Goal: Transaction & Acquisition: Purchase product/service

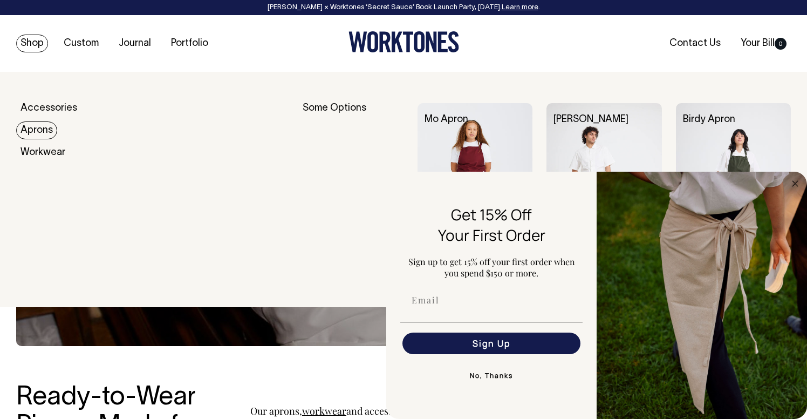
click at [33, 131] on link "Aprons" at bounding box center [36, 130] width 41 height 18
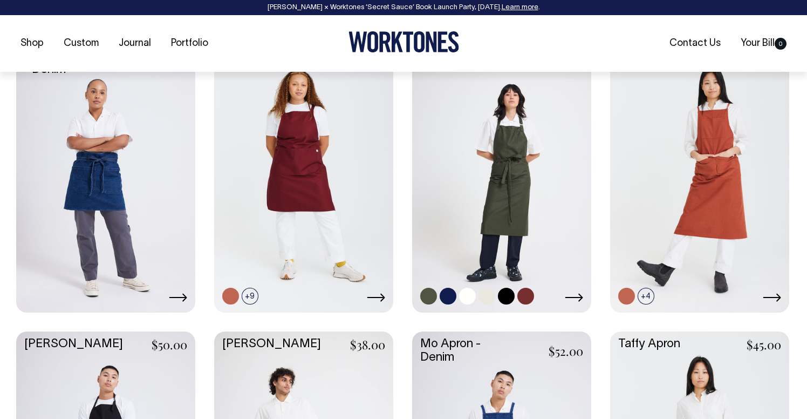
scroll to position [494, 0]
click at [504, 195] on link at bounding box center [501, 176] width 179 height 267
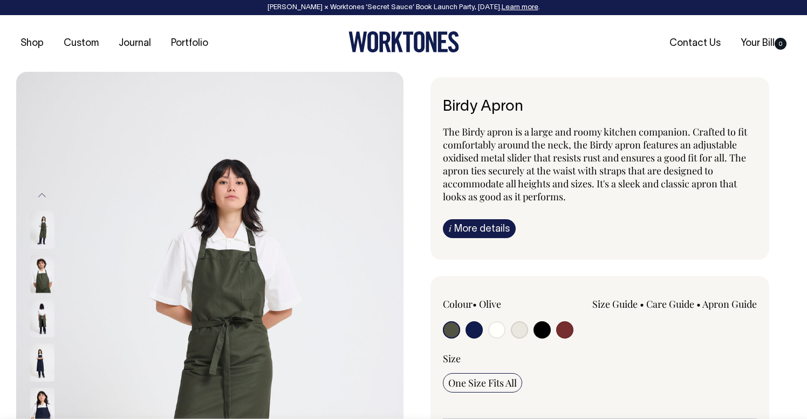
click at [563, 326] on input "radio" at bounding box center [564, 329] width 17 height 17
radio input "true"
select select "Burgundy"
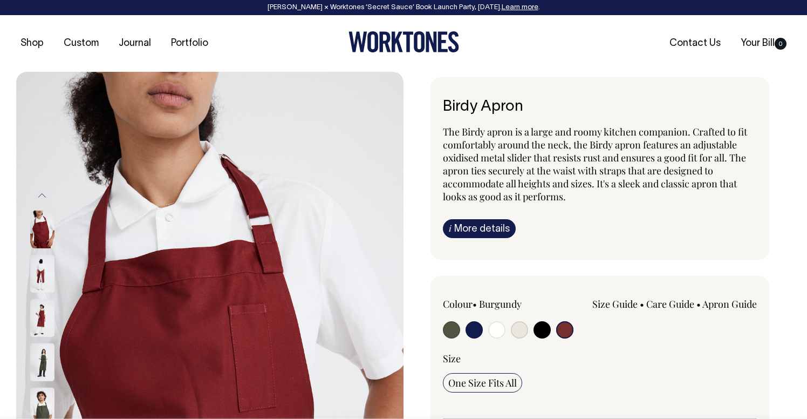
click at [40, 261] on img at bounding box center [42, 274] width 24 height 38
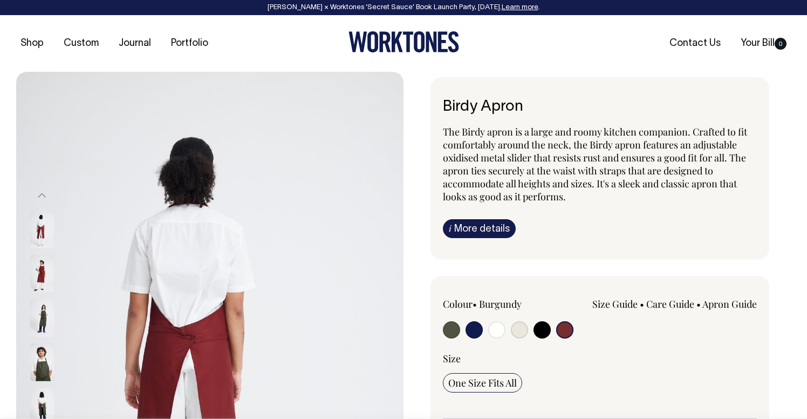
click at [39, 318] on div at bounding box center [57, 318] width 54 height 44
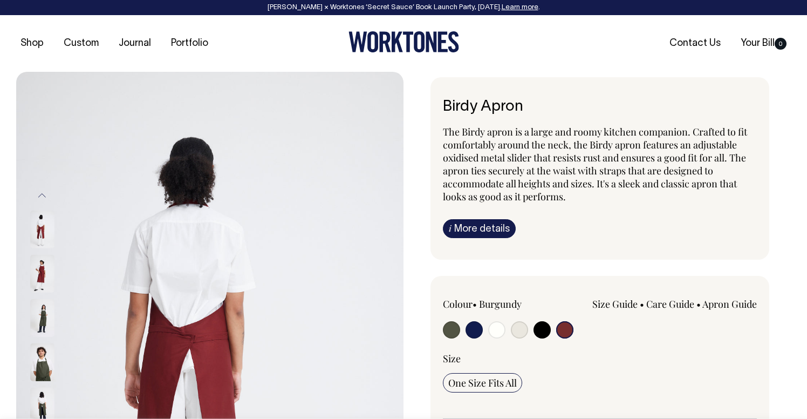
click at [48, 262] on img at bounding box center [42, 274] width 24 height 38
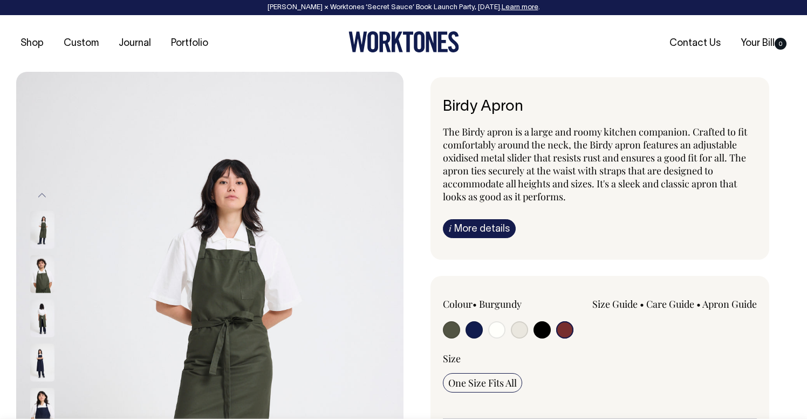
click at [562, 329] on input "radio" at bounding box center [564, 329] width 17 height 17
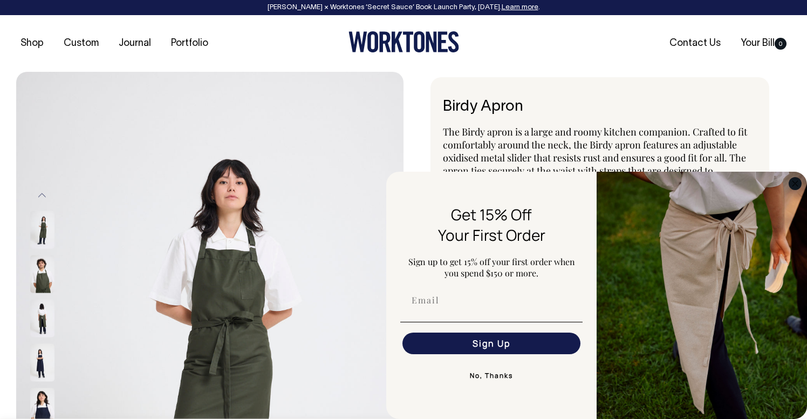
click at [793, 182] on circle "Close dialog" at bounding box center [796, 183] width 12 height 12
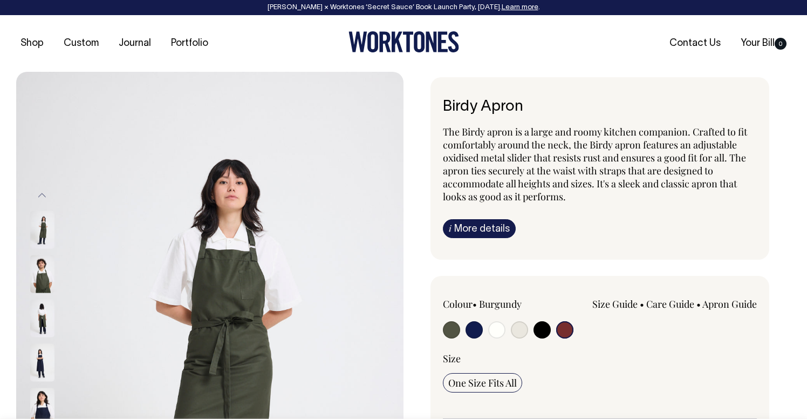
click at [557, 325] on input "radio" at bounding box center [564, 329] width 17 height 17
click at [558, 325] on input "radio" at bounding box center [564, 329] width 17 height 17
click at [559, 325] on input "radio" at bounding box center [564, 329] width 17 height 17
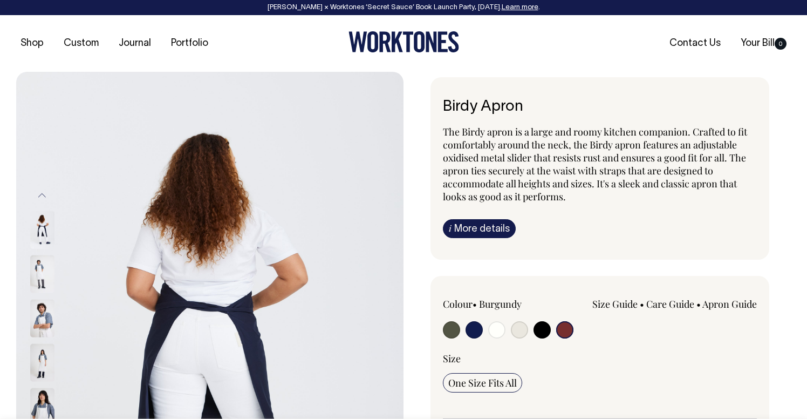
click at [566, 324] on input "radio" at bounding box center [564, 329] width 17 height 17
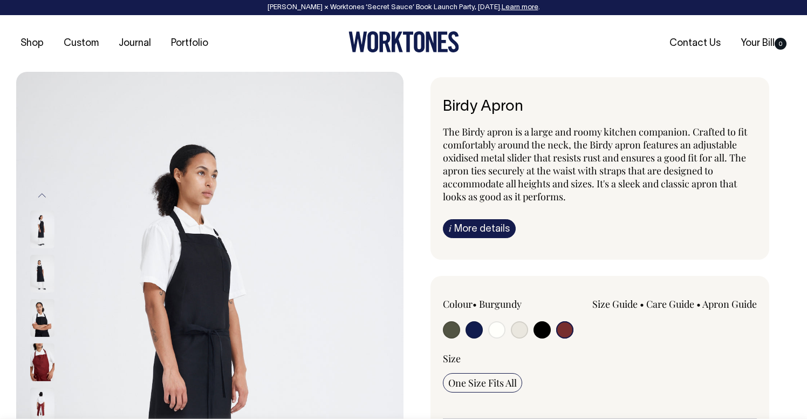
click at [43, 372] on img at bounding box center [42, 362] width 24 height 38
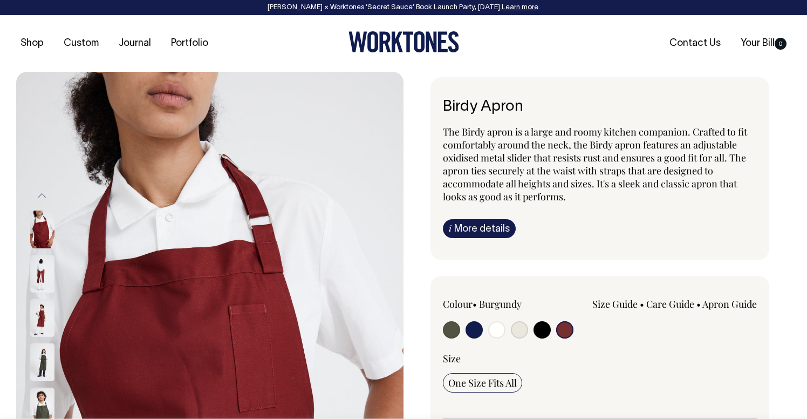
click at [444, 335] on label at bounding box center [451, 331] width 17 height 20
click at [444, 335] on input "radio" at bounding box center [451, 329] width 17 height 17
radio input "true"
select select "Olive"
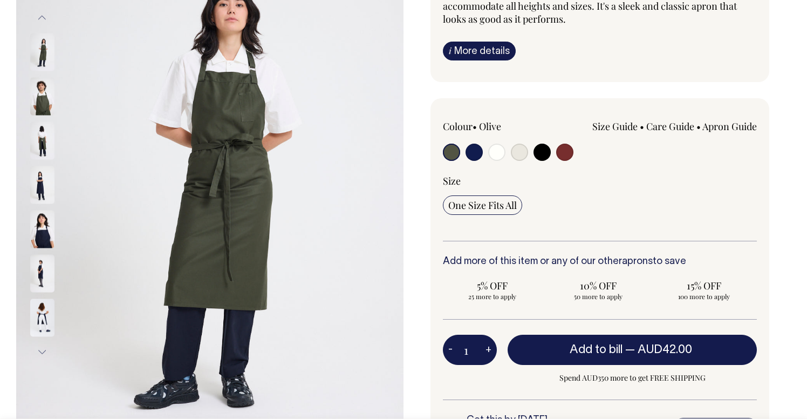
click at [488, 354] on button "+" at bounding box center [488, 350] width 17 height 22
type input "2"
click at [488, 349] on button "+" at bounding box center [488, 349] width 17 height 22
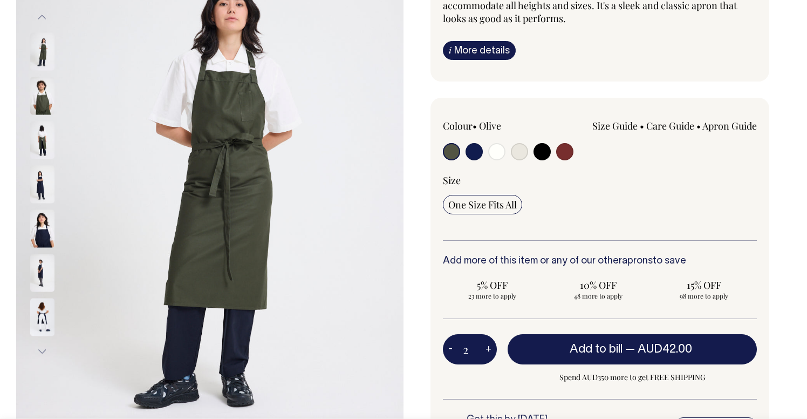
type input "3"
click at [488, 349] on button "+" at bounding box center [488, 349] width 17 height 22
type input "4"
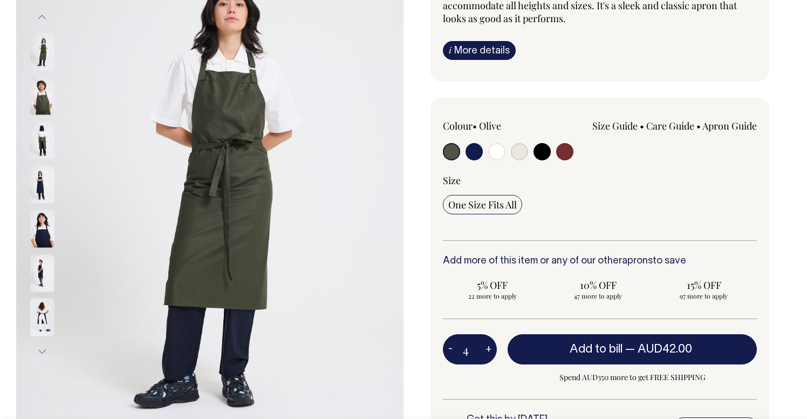
click at [488, 349] on button "+" at bounding box center [488, 349] width 17 height 22
type input "5"
click at [488, 349] on button "+" at bounding box center [488, 349] width 17 height 22
type input "6"
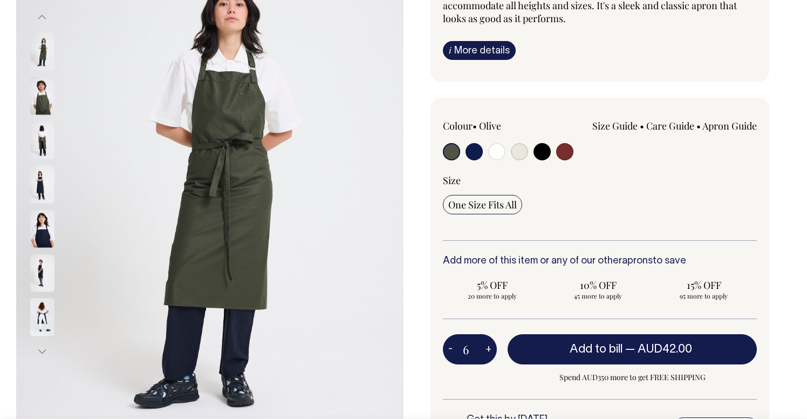
type input "6"
click at [488, 349] on button "+" at bounding box center [488, 349] width 17 height 22
type input "7"
click at [488, 349] on button "+" at bounding box center [488, 349] width 17 height 22
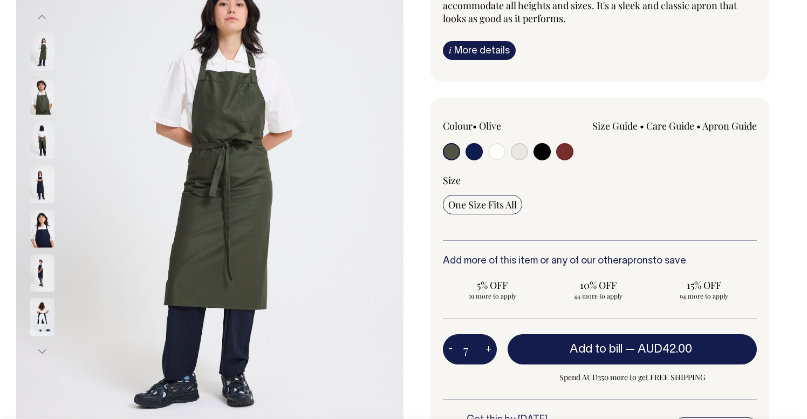
type input "8"
click at [488, 349] on button "+" at bounding box center [488, 349] width 17 height 22
type input "9"
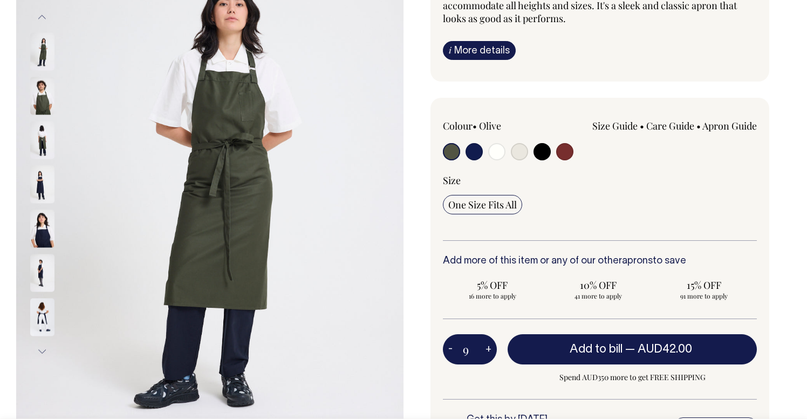
click at [488, 349] on button "+" at bounding box center [488, 349] width 17 height 22
type input "10"
click at [488, 349] on button "+" at bounding box center [488, 349] width 17 height 22
type input "11"
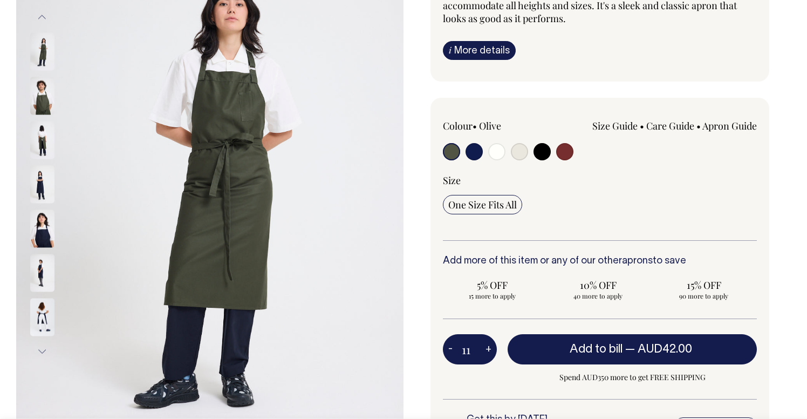
type input "11"
click at [488, 349] on button "+" at bounding box center [488, 349] width 17 height 22
type input "12"
click at [488, 349] on button "+" at bounding box center [488, 349] width 17 height 22
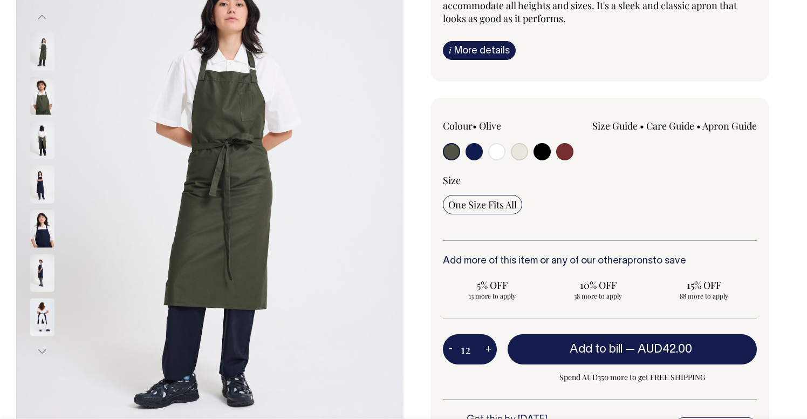
type input "13"
click at [488, 349] on button "+" at bounding box center [488, 349] width 17 height 22
type input "14"
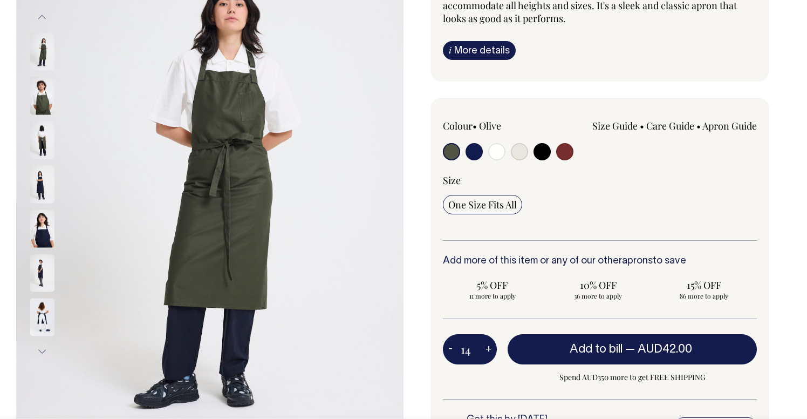
click at [488, 349] on button "+" at bounding box center [488, 349] width 17 height 22
type input "15"
click at [488, 349] on button "+" at bounding box center [488, 349] width 17 height 22
type input "16"
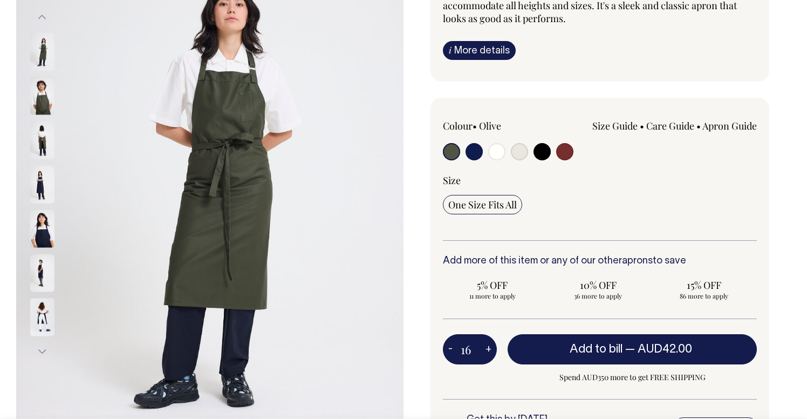
type input "16"
click at [488, 349] on button "+" at bounding box center [488, 349] width 17 height 22
type input "17"
click at [488, 349] on button "+" at bounding box center [488, 349] width 17 height 22
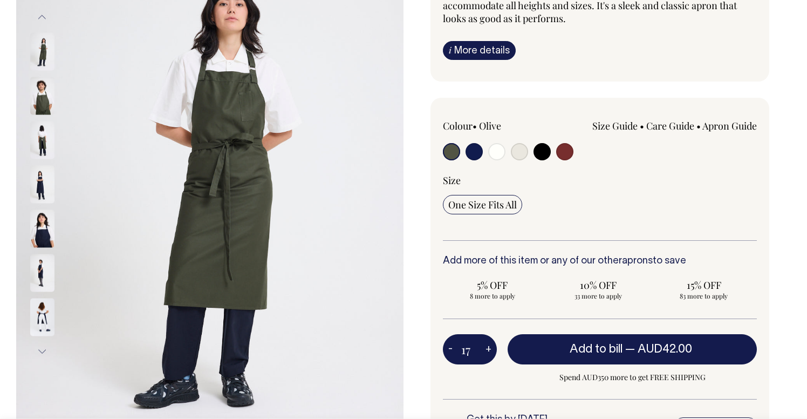
type input "18"
click at [490, 349] on button "+" at bounding box center [488, 349] width 17 height 22
type input "19"
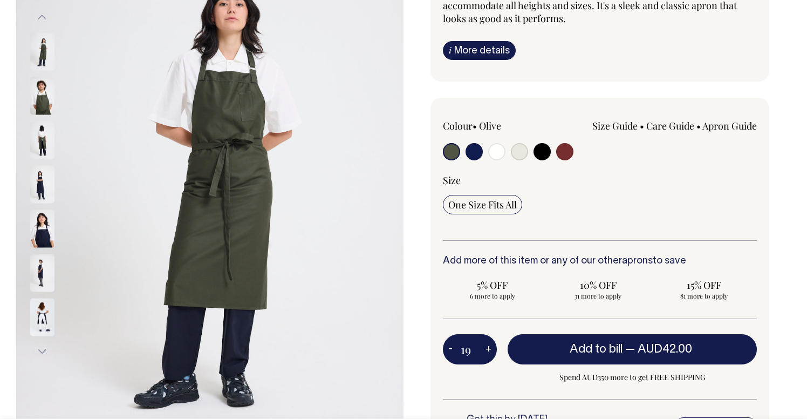
click at [490, 349] on button "+" at bounding box center [488, 349] width 17 height 22
type input "20"
click at [490, 349] on button "+" at bounding box center [488, 349] width 17 height 22
type input "21"
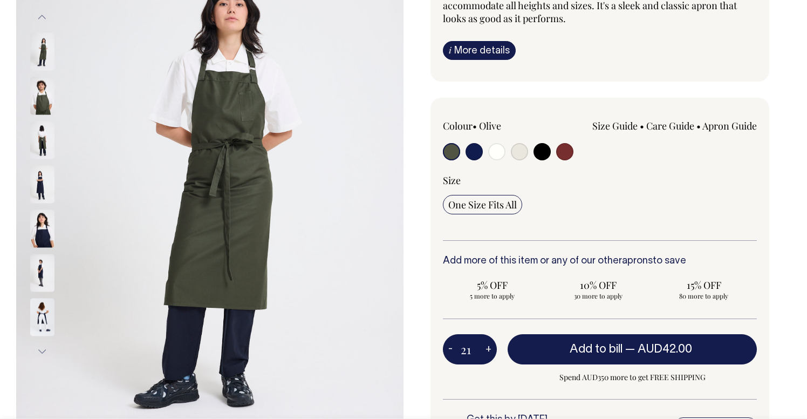
type input "21"
click at [490, 349] on button "+" at bounding box center [488, 349] width 17 height 22
type input "22"
click at [490, 349] on button "+" at bounding box center [488, 349] width 17 height 22
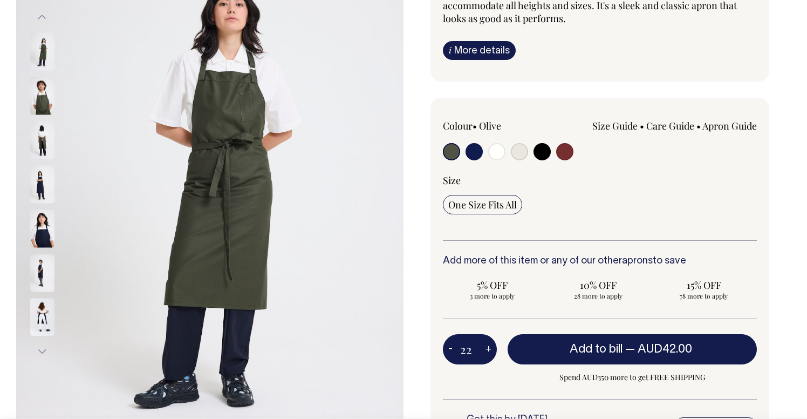
type input "23"
click at [490, 349] on button "+" at bounding box center [488, 349] width 17 height 22
type input "24"
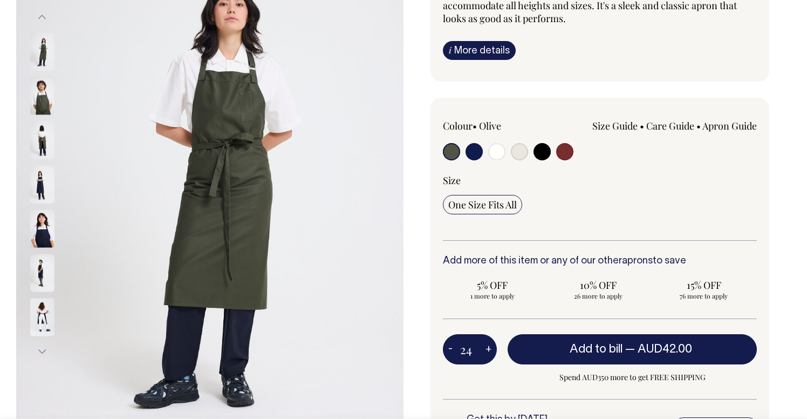
click at [490, 349] on button "+" at bounding box center [488, 349] width 17 height 22
type input "25"
radio input "true"
type input "25"
click at [490, 349] on button "+" at bounding box center [488, 349] width 17 height 22
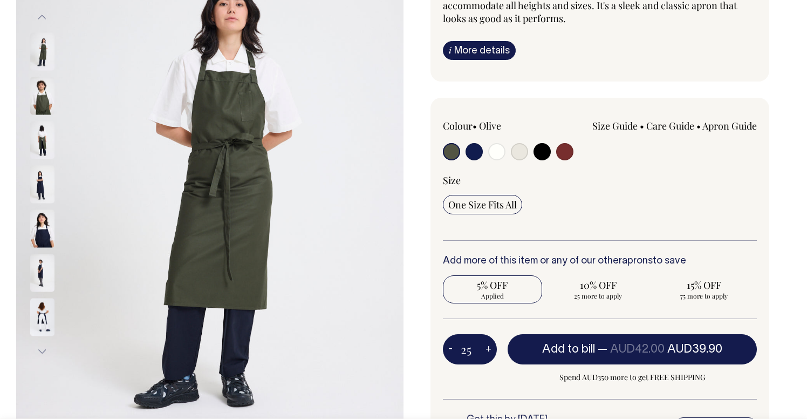
type input "26"
radio input "true"
type input "26"
click at [490, 349] on button "+" at bounding box center [488, 349] width 17 height 22
type input "27"
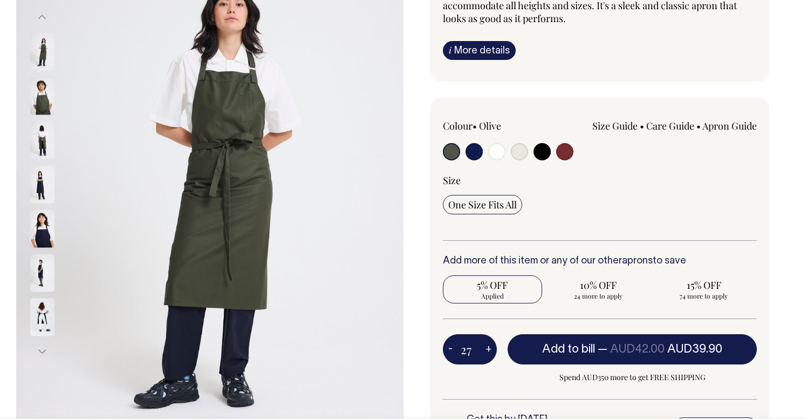
radio input "true"
type input "27"
click at [490, 349] on button "+" at bounding box center [488, 349] width 17 height 22
type input "28"
radio input "true"
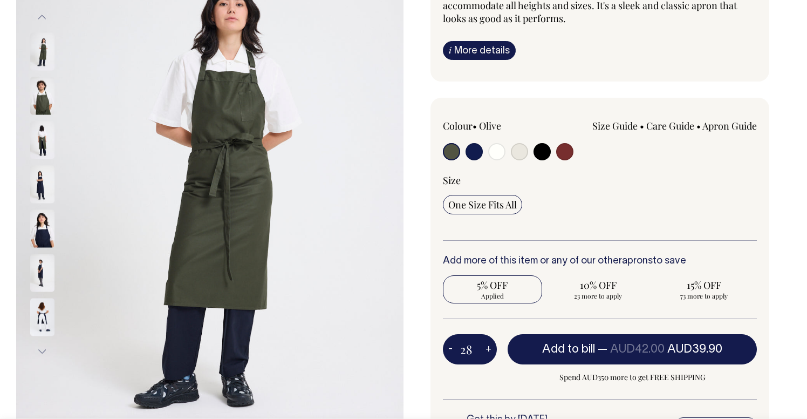
type input "28"
click at [490, 349] on button "+" at bounding box center [488, 349] width 17 height 22
type input "29"
radio input "true"
type input "29"
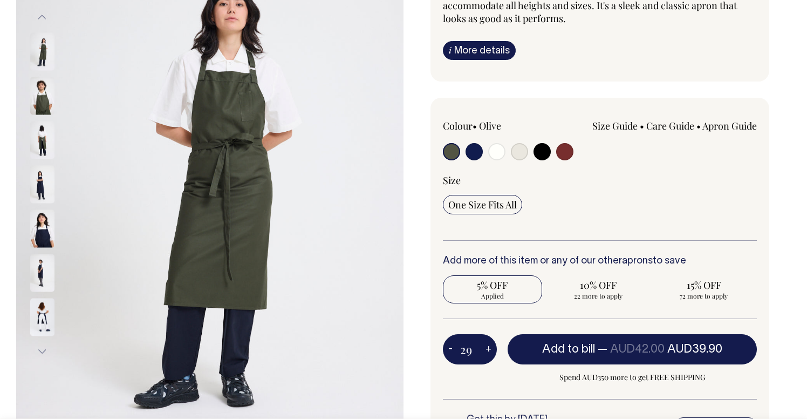
click at [490, 349] on button "+" at bounding box center [488, 349] width 17 height 22
type input "30"
radio input "true"
type input "30"
click at [490, 349] on button "+" at bounding box center [488, 349] width 17 height 22
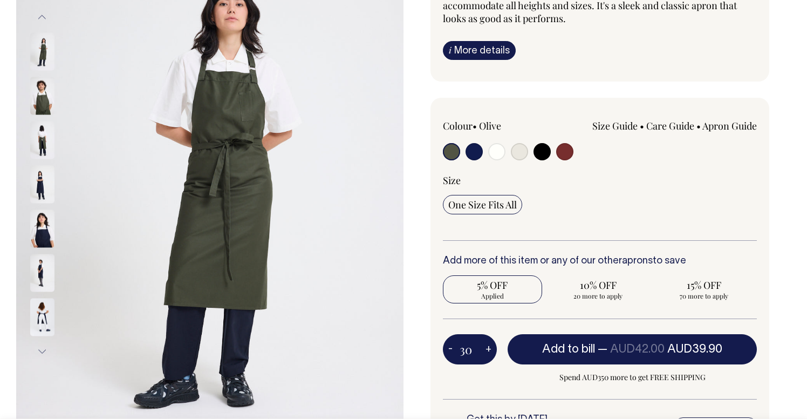
type input "31"
radio input "true"
type input "31"
click at [490, 349] on button "+" at bounding box center [488, 349] width 17 height 22
type input "32"
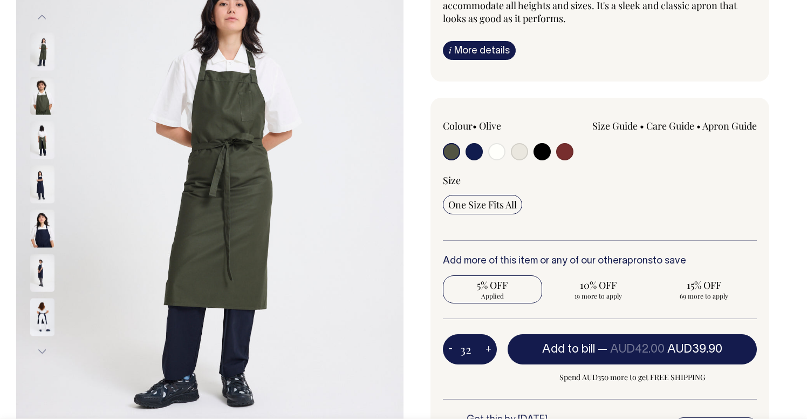
radio input "true"
type input "32"
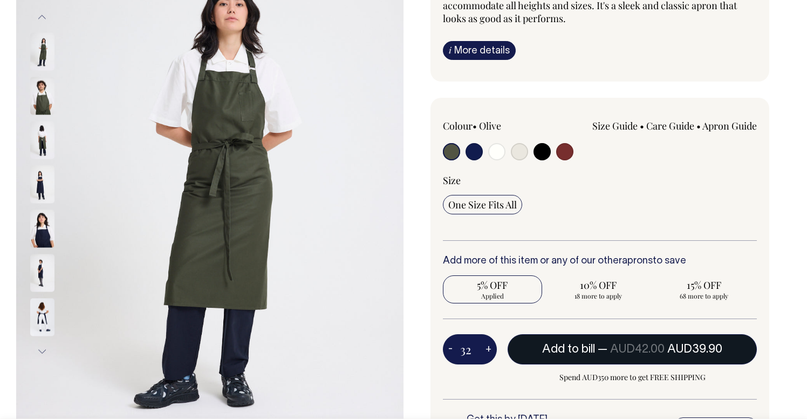
click at [584, 347] on span "Add to bill" at bounding box center [568, 349] width 53 height 11
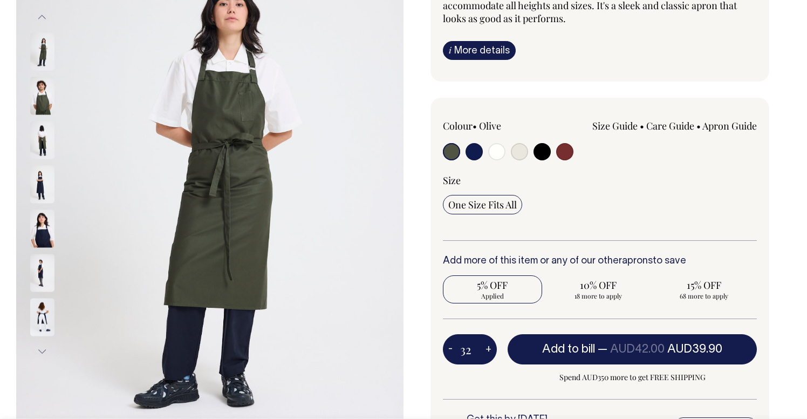
type input "1"
radio input "false"
type input "1"
radio input "true"
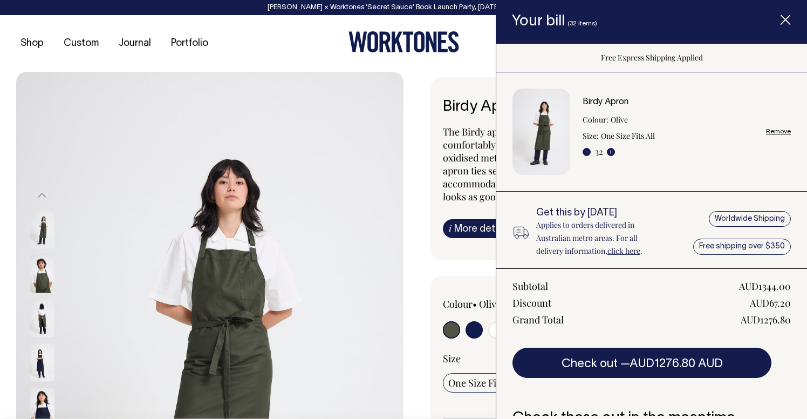
scroll to position [0, 0]
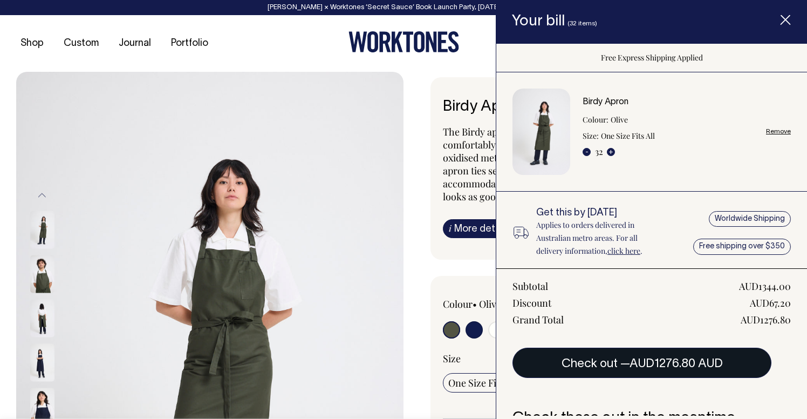
click at [644, 361] on span "AUD1276.80 AUD" at bounding box center [676, 363] width 93 height 11
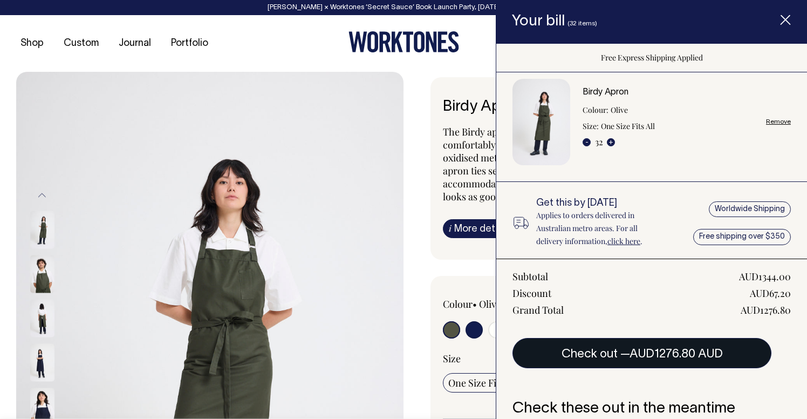
scroll to position [12, 0]
